Goal: Task Accomplishment & Management: Manage account settings

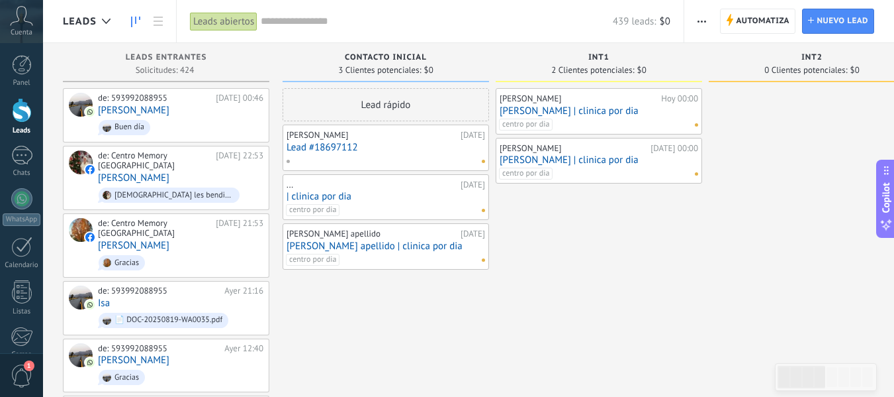
click at [202, 169] on div "de: Centro Memory [GEOGRAPHIC_DATA] [DATE] 22:53 [PERSON_NAME] [DEMOGRAPHIC_DAT…" at bounding box center [180, 177] width 165 height 55
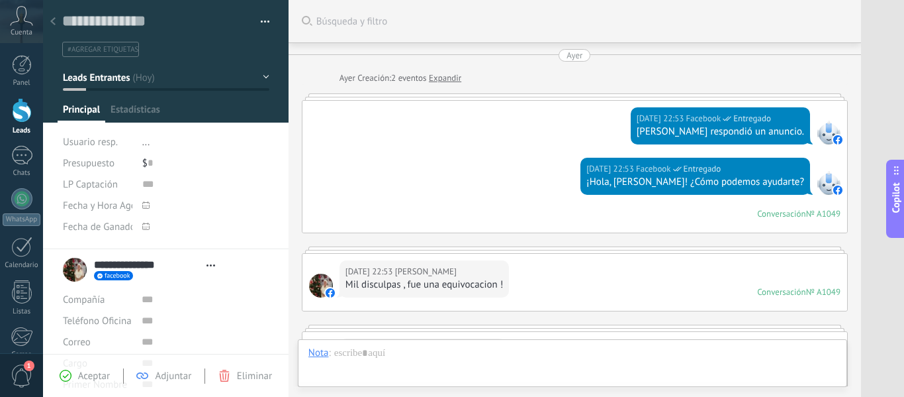
scroll to position [224, 0]
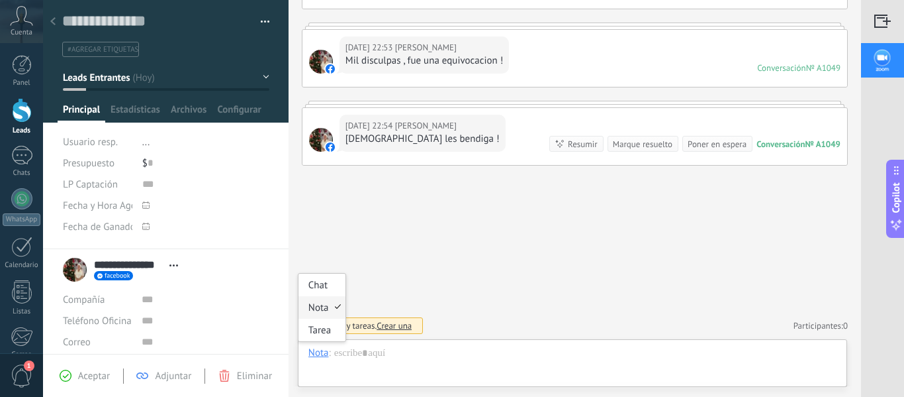
click at [320, 353] on div "Nota" at bounding box center [318, 352] width 21 height 12
click at [330, 306] on div "Nota" at bounding box center [322, 307] width 47 height 23
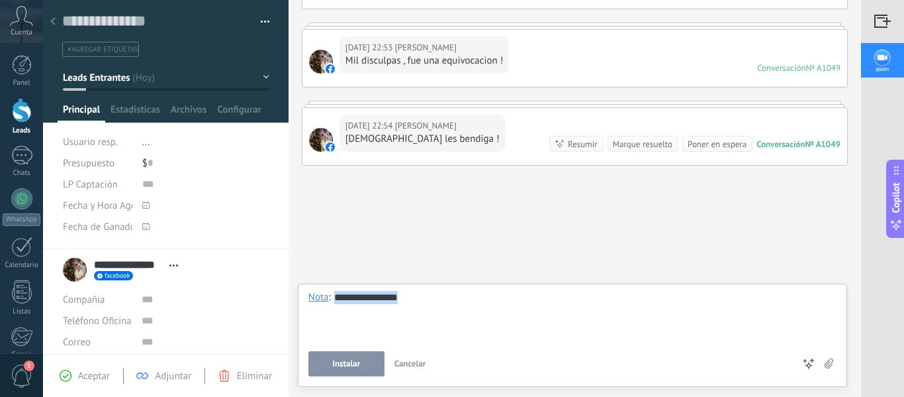
copy div "**********"
click at [356, 361] on span "Instalar" at bounding box center [346, 363] width 28 height 9
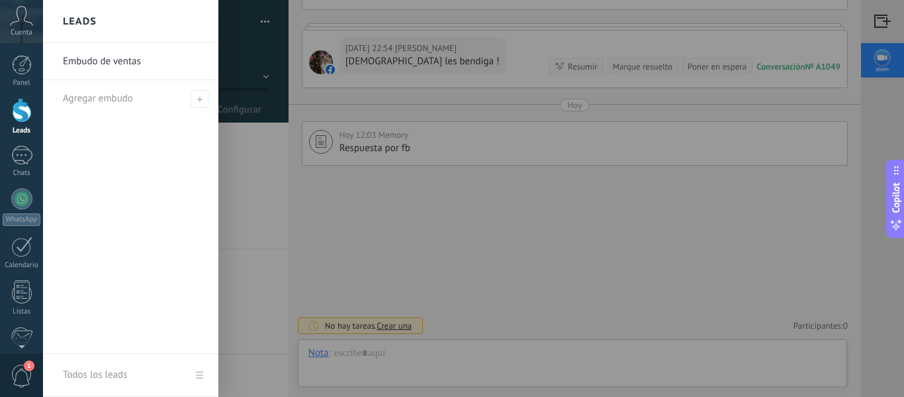
click at [25, 106] on div at bounding box center [22, 110] width 20 height 24
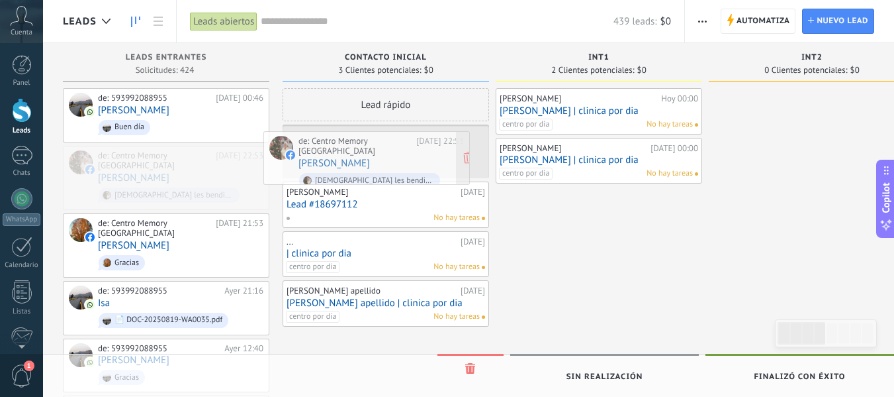
drag, startPoint x: 201, startPoint y: 167, endPoint x: 401, endPoint y: 154, distance: 201.0
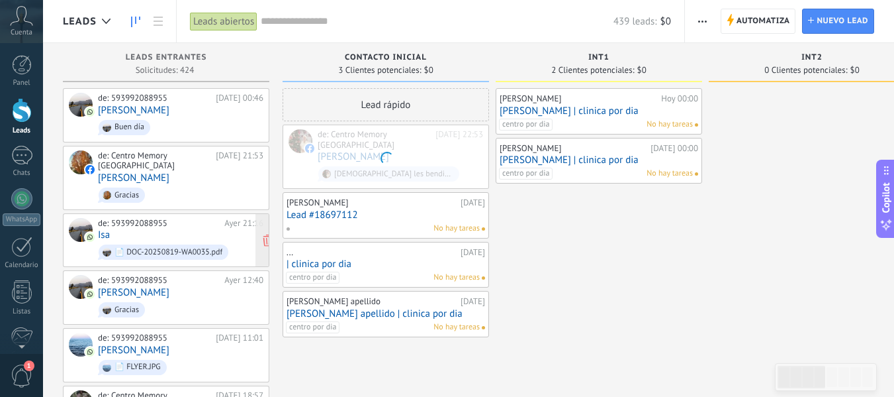
click at [175, 224] on div "de: 593992088955 [DATE] 21:16 Isa 📄 DOC-20250819-WA0035.pdf" at bounding box center [180, 240] width 165 height 45
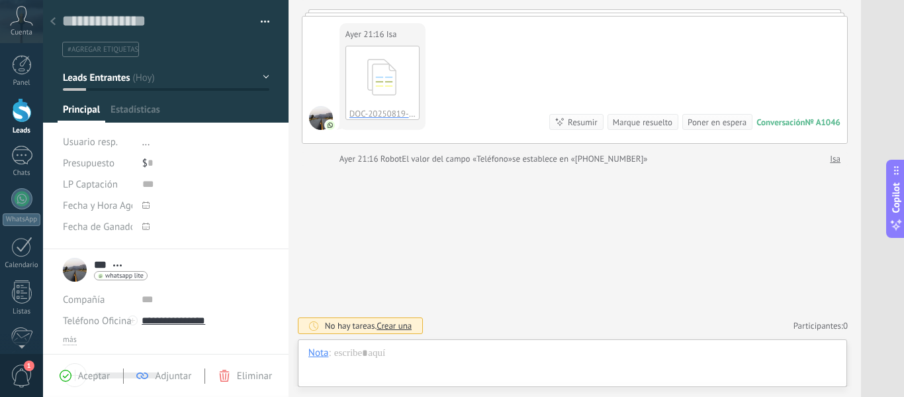
scroll to position [20, 0]
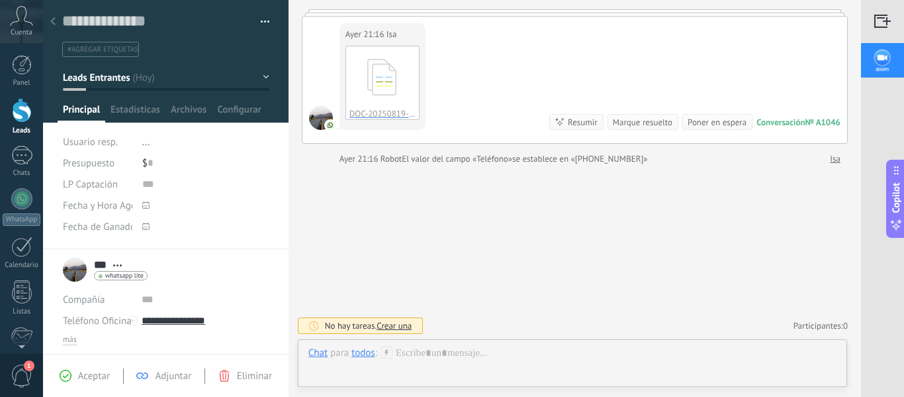
click at [24, 111] on div at bounding box center [22, 110] width 20 height 24
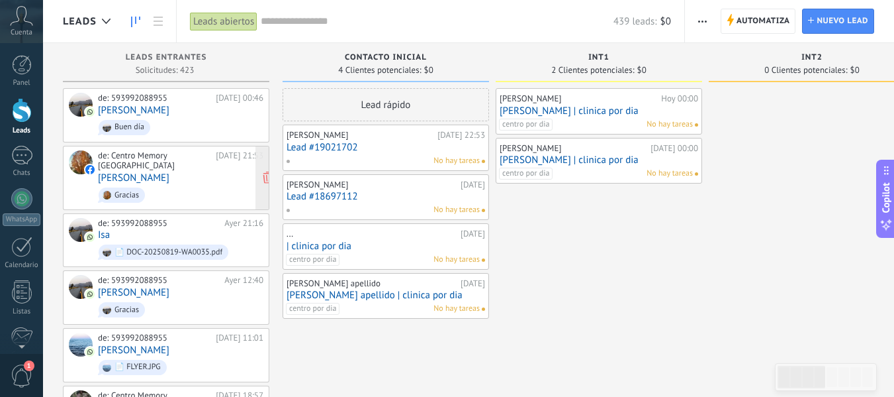
click at [151, 154] on div "de: Centro Memory [GEOGRAPHIC_DATA]" at bounding box center [154, 160] width 113 height 21
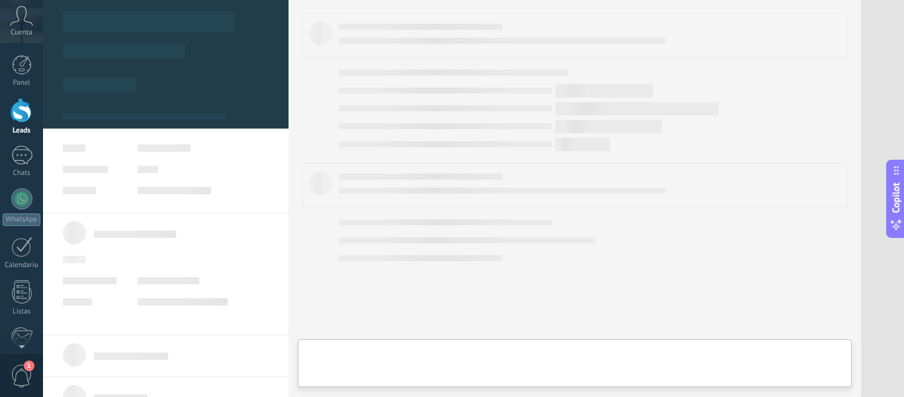
type textarea "**********"
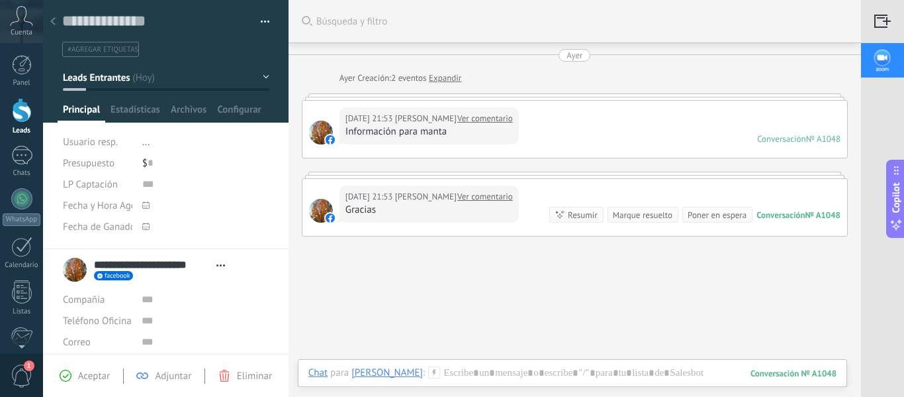
scroll to position [100, 0]
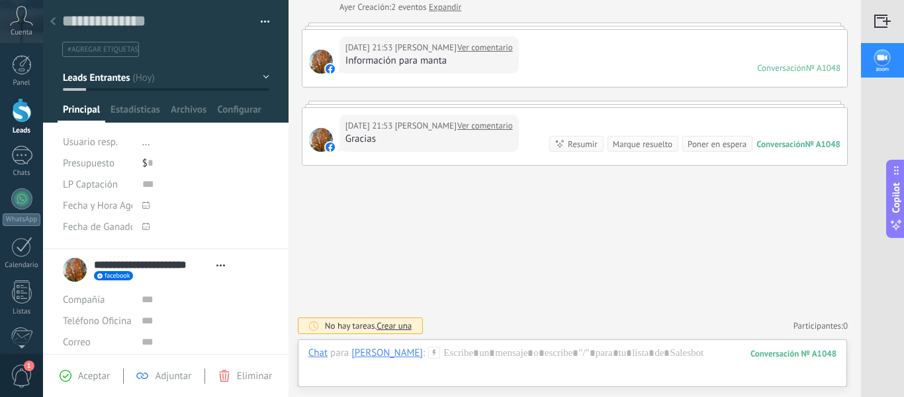
click at [321, 352] on div "Chat" at bounding box center [317, 352] width 19 height 12
click at [330, 309] on div "Nota" at bounding box center [322, 307] width 47 height 23
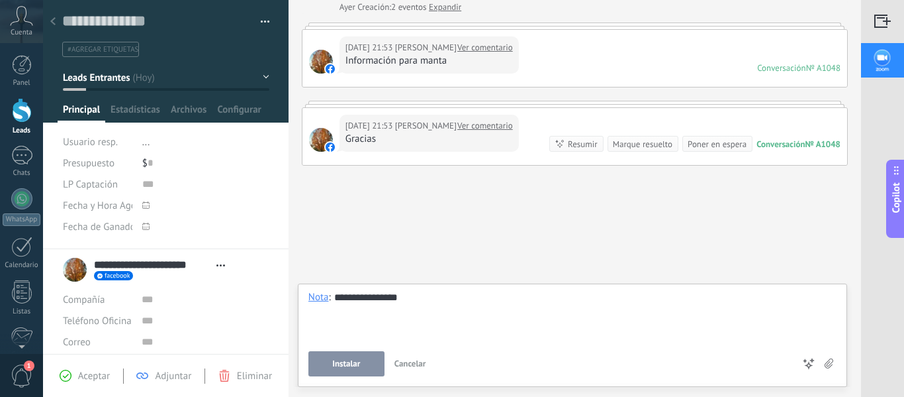
click at [342, 367] on span "Instalar" at bounding box center [346, 363] width 28 height 9
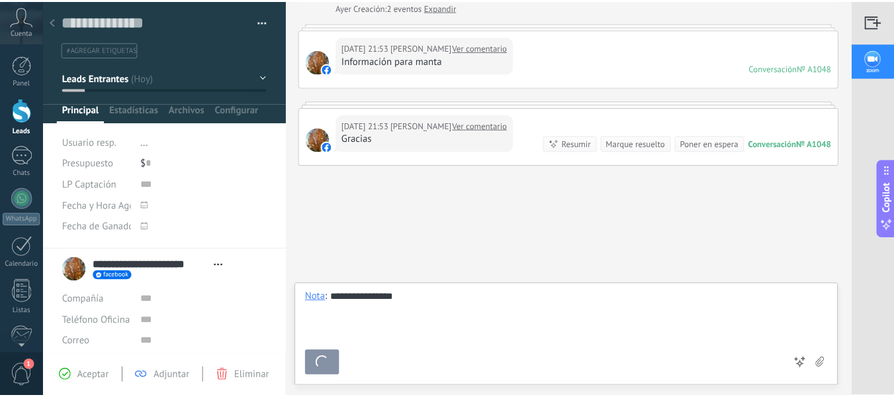
scroll to position [177, 0]
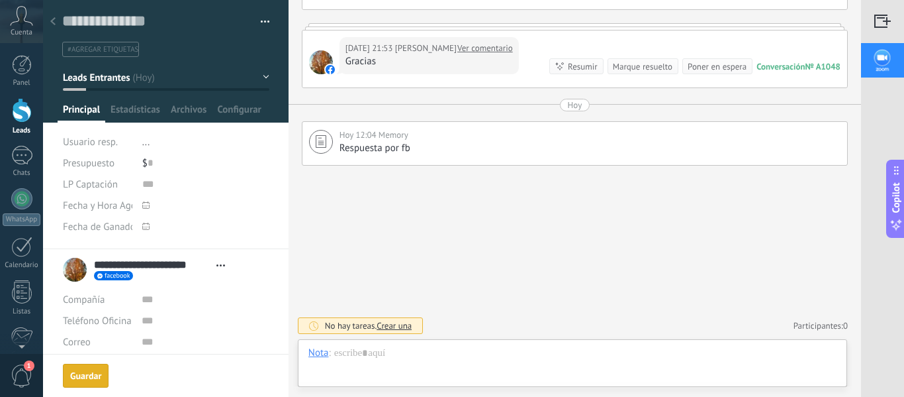
click at [21, 116] on div at bounding box center [22, 110] width 20 height 24
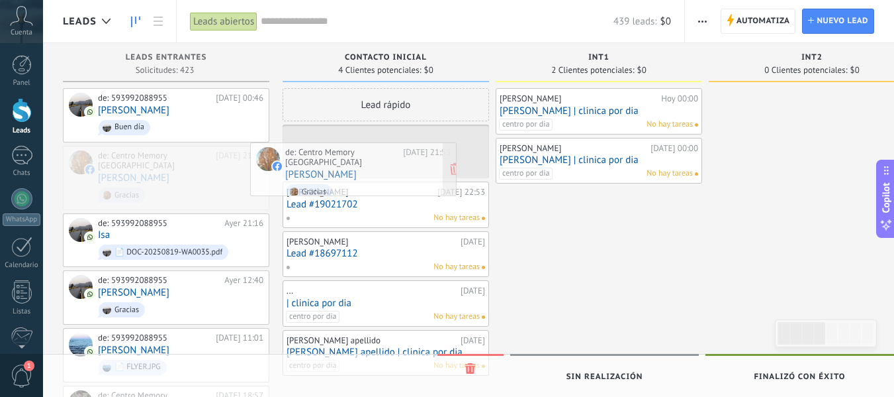
drag, startPoint x: 169, startPoint y: 162, endPoint x: 356, endPoint y: 160, distance: 187.3
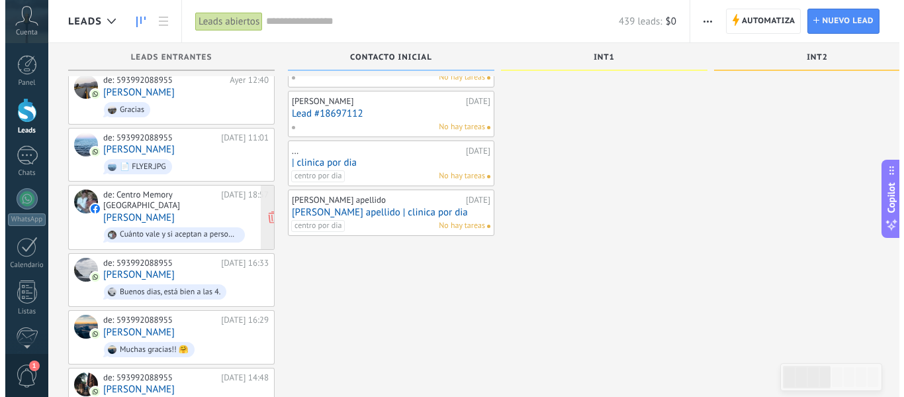
scroll to position [199, 0]
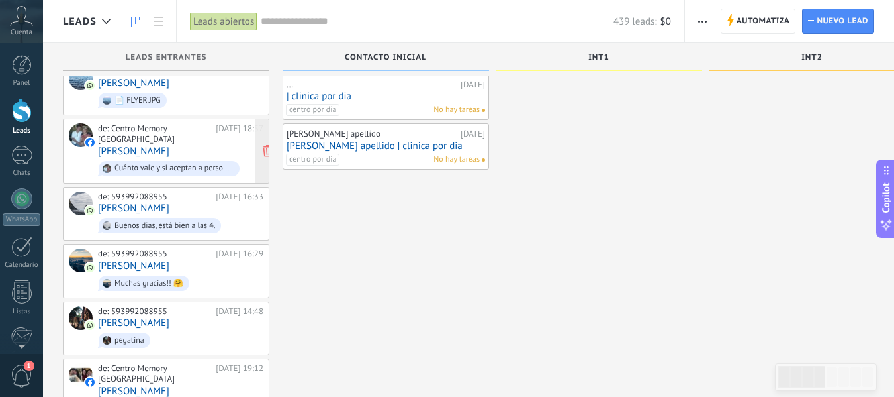
click at [169, 151] on link "[PERSON_NAME]" at bounding box center [133, 151] width 71 height 11
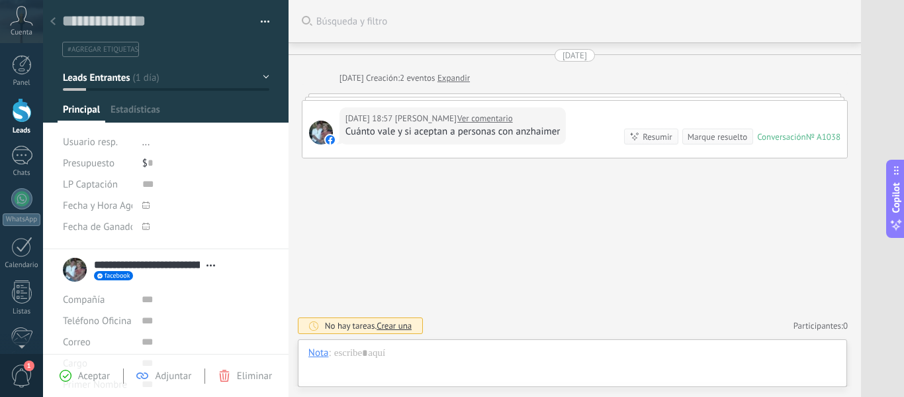
type textarea "**********"
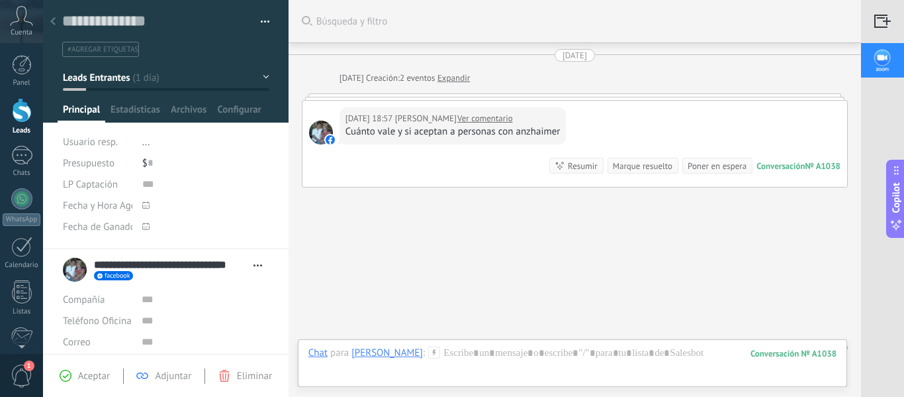
click at [513, 116] on link "Ver comentario" at bounding box center [485, 118] width 56 height 13
click at [307, 350] on div "Chat Correo Nota Tarea Chat para [PERSON_NAME] : 1038 Enviar Cancelar Rastrear …" at bounding box center [572, 363] width 549 height 48
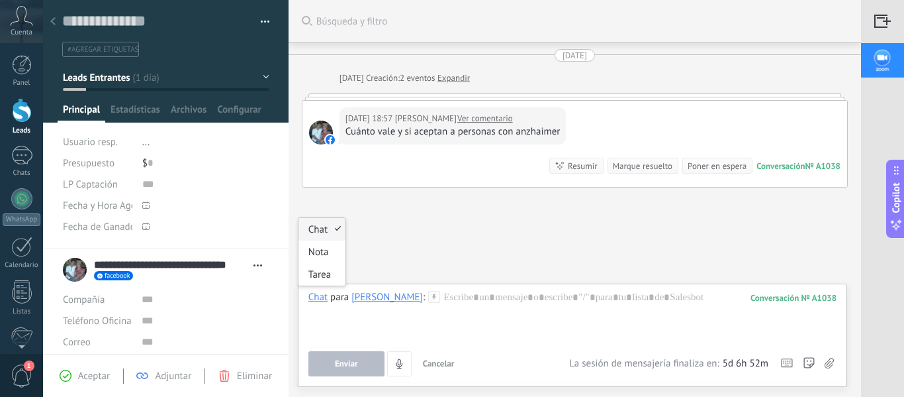
click at [324, 297] on div "Chat" at bounding box center [317, 297] width 19 height 12
click at [336, 245] on div "Nota" at bounding box center [322, 251] width 47 height 23
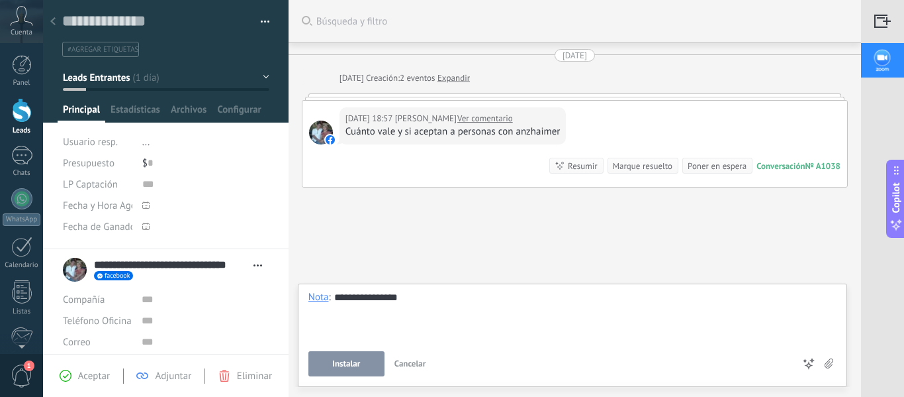
click at [358, 355] on button "Instalar" at bounding box center [346, 363] width 76 height 25
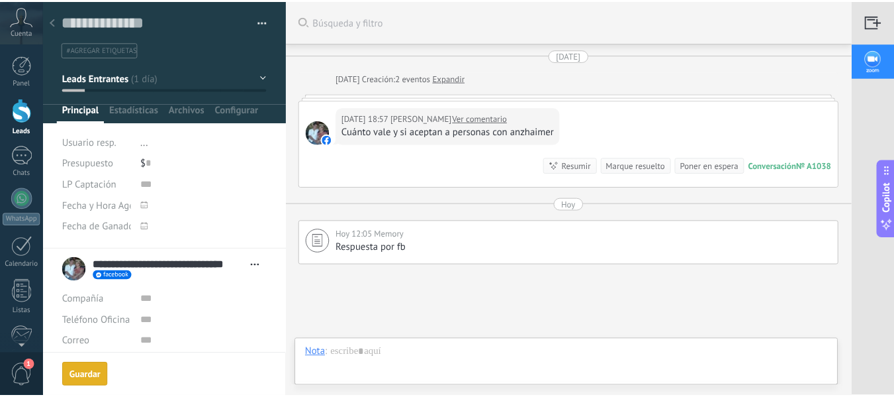
scroll to position [99, 0]
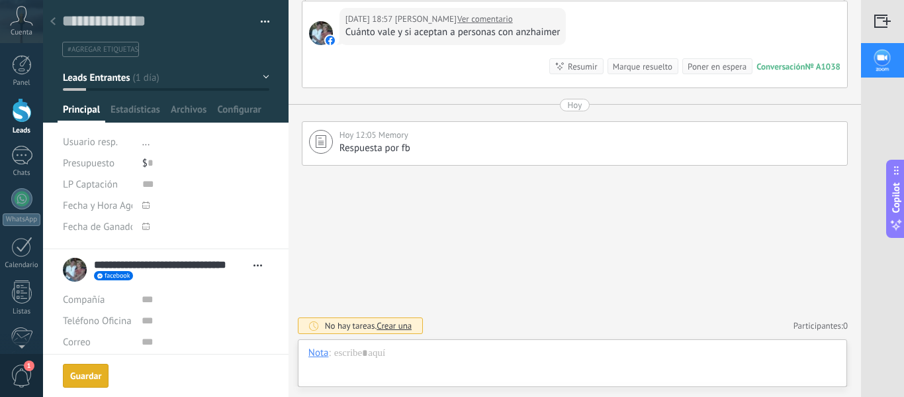
click at [20, 113] on div at bounding box center [22, 110] width 20 height 24
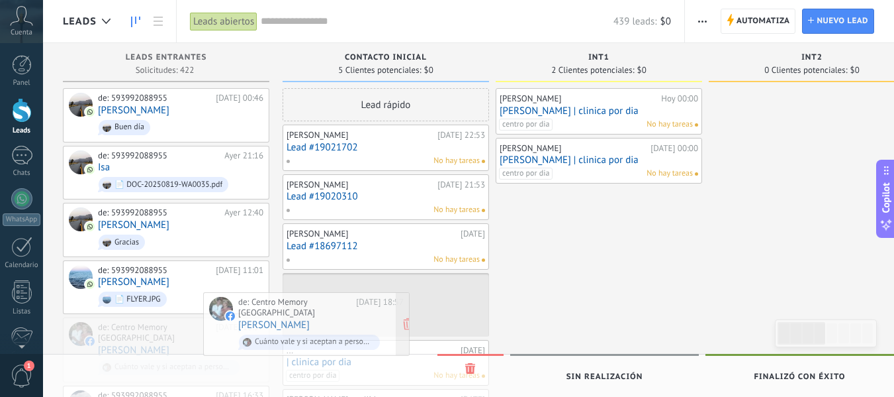
drag, startPoint x: 194, startPoint y: 335, endPoint x: 336, endPoint y: 312, distance: 143.5
